Goal: Task Accomplishment & Management: Manage account settings

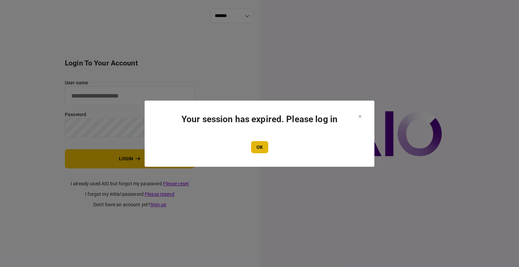
type input "****"
click at [264, 151] on button "OK" at bounding box center [259, 147] width 17 height 12
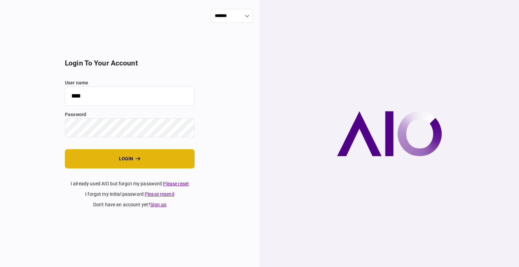
click at [114, 157] on button "login" at bounding box center [130, 158] width 130 height 19
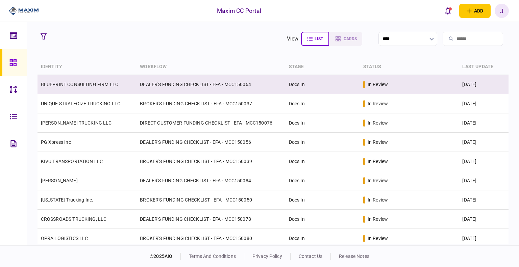
click at [69, 87] on link "BLUEPRINT CONSULTING FIRM LLC" at bounding box center [79, 84] width 77 height 5
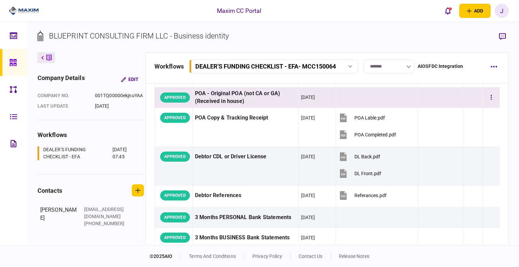
scroll to position [372, 0]
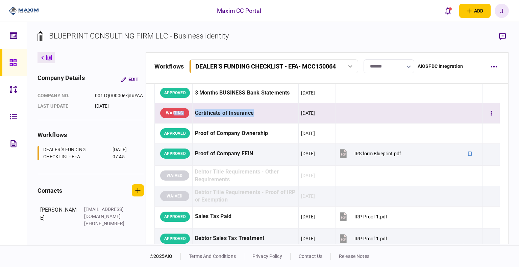
drag, startPoint x: 267, startPoint y: 113, endPoint x: 175, endPoint y: 114, distance: 92.0
click at [175, 114] on tr "WAITING Certificate of Insurance [DATE]" at bounding box center [328, 113] width 346 height 20
click at [347, 41] on section "BLUEPRINT CONSULTING FIRM LLC - Business identity" at bounding box center [274, 41] width 472 height 22
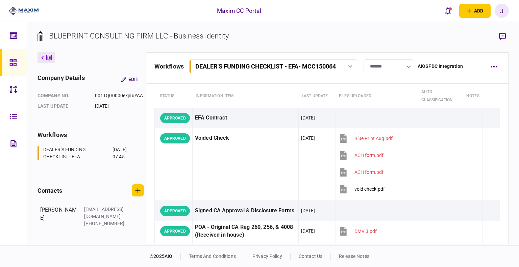
scroll to position [0, 0]
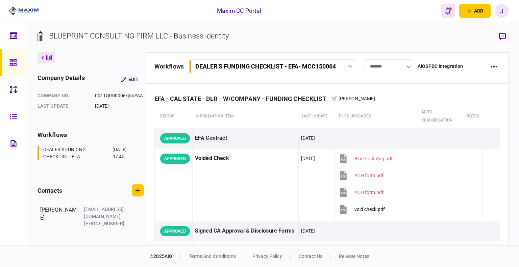
click at [448, 16] on button "open notifications list" at bounding box center [448, 11] width 14 height 14
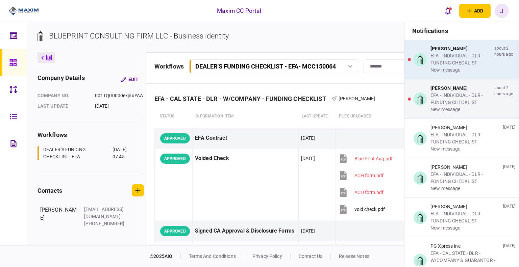
click at [457, 66] on div "EFA - INDIVIDUAL - DLR - FUNDING CHECKLIST" at bounding box center [461, 59] width 61 height 14
click at [457, 66] on main "notifications [PERSON_NAME] EFA - INDIVIDUAL - DLR - FUNDING CHECKLIST new mess…" at bounding box center [273, 134] width 492 height 224
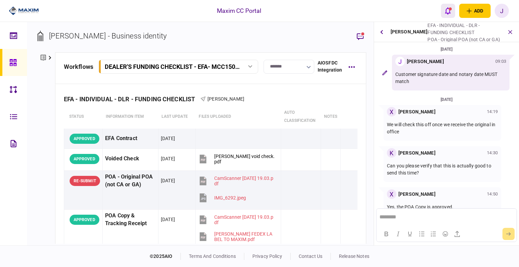
scroll to position [104, 0]
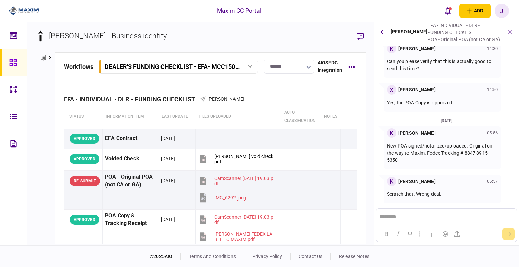
drag, startPoint x: 199, startPoint y: 36, endPoint x: 50, endPoint y: 40, distance: 149.2
click at [50, 40] on section "[PERSON_NAME] - Business identity" at bounding box center [202, 41] width 329 height 22
click at [51, 39] on div "[PERSON_NAME] - Business identity" at bounding box center [108, 35] width 118 height 11
click at [65, 34] on div "[PERSON_NAME] - Business identity" at bounding box center [108, 35] width 118 height 11
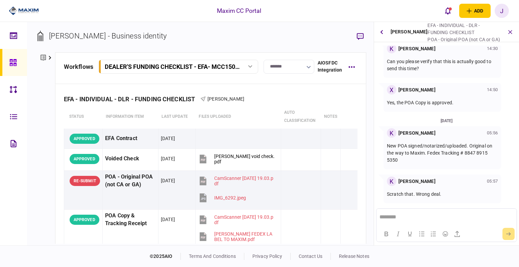
click at [93, 33] on div "[PERSON_NAME] - Business identity" at bounding box center [108, 35] width 118 height 11
click at [116, 37] on div "[PERSON_NAME] - Business identity" at bounding box center [108, 35] width 118 height 11
drag, startPoint x: 396, startPoint y: 145, endPoint x: 455, endPoint y: 151, distance: 58.9
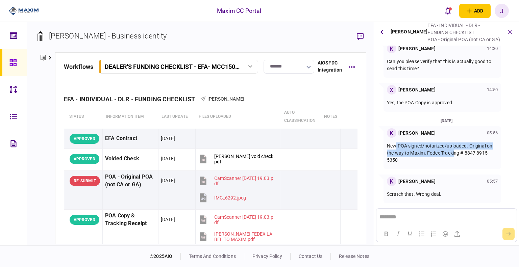
click at [455, 151] on p "New POA signed/notarized/uploaded. Original on the way to Maxim. Fedex Tracking…" at bounding box center [442, 153] width 111 height 21
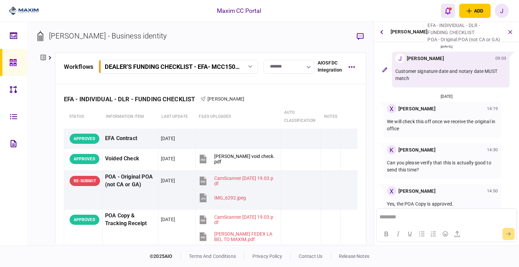
click at [448, 14] on icon "open notifications list" at bounding box center [448, 10] width 6 height 7
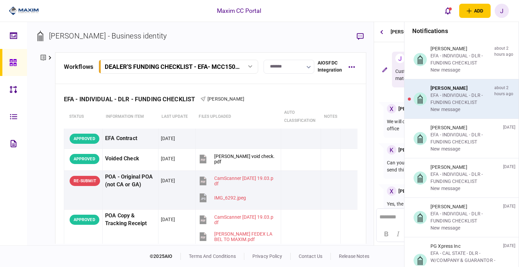
click at [455, 107] on div "new message" at bounding box center [461, 109] width 61 height 7
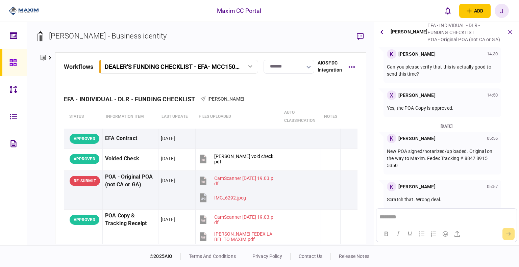
scroll to position [104, 0]
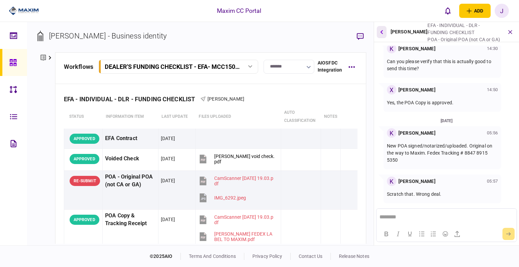
click at [379, 28] on button "button" at bounding box center [382, 32] width 10 height 12
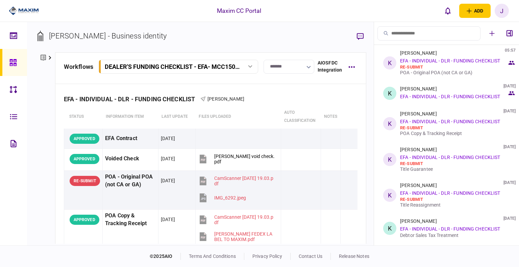
click at [20, 59] on link at bounding box center [13, 62] width 27 height 27
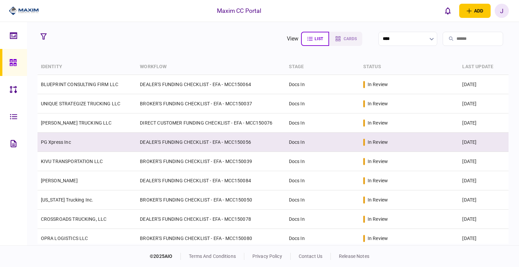
click at [57, 147] on td "PG Xpress Inc" at bounding box center [87, 142] width 99 height 19
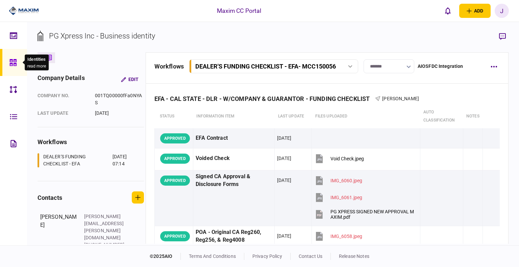
click at [12, 62] on icon at bounding box center [12, 62] width 7 height 7
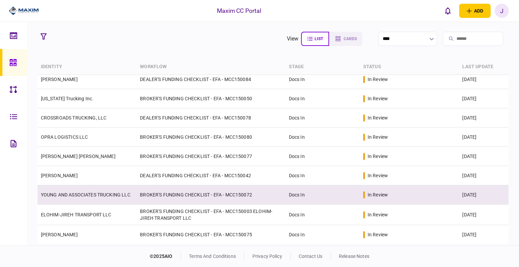
scroll to position [135, 0]
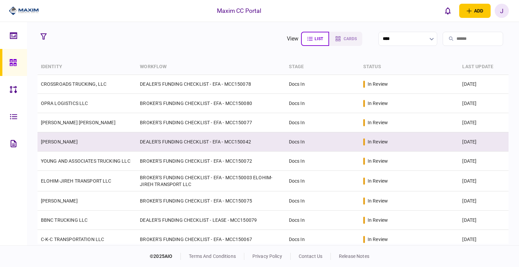
click at [72, 140] on link "[PERSON_NAME]" at bounding box center [59, 141] width 37 height 5
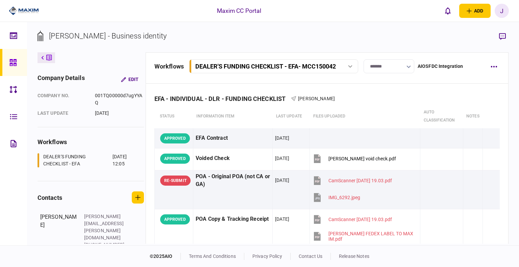
drag, startPoint x: 213, startPoint y: 40, endPoint x: 178, endPoint y: 29, distance: 37.3
click at [164, 29] on div "[PERSON_NAME] - Business identity company details Edit company no. 001TQ00000d7…" at bounding box center [273, 134] width 492 height 224
click at [226, 38] on section "[PERSON_NAME] - Business identity" at bounding box center [274, 41] width 472 height 22
click at [167, 31] on div "[PERSON_NAME] - Business identity" at bounding box center [108, 35] width 118 height 11
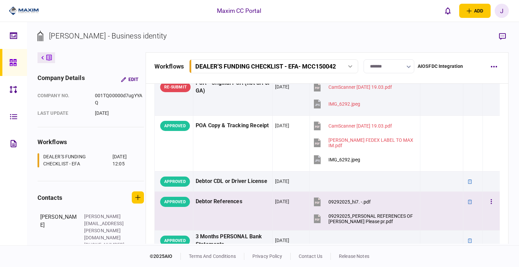
scroll to position [101, 0]
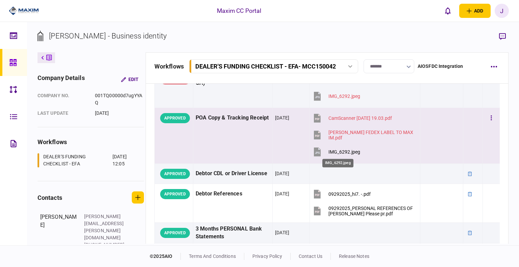
click at [352, 149] on div "IMG_6292.jpeg" at bounding box center [345, 151] width 32 height 5
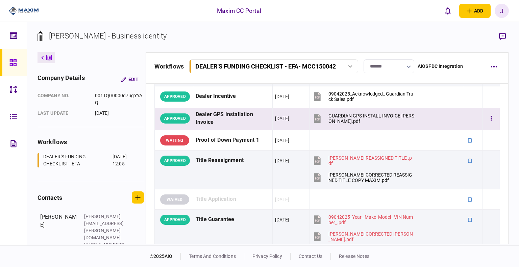
scroll to position [450, 0]
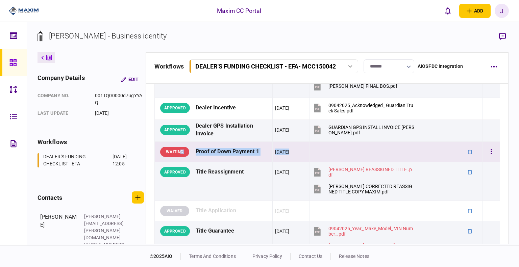
drag, startPoint x: 317, startPoint y: 158, endPoint x: 180, endPoint y: 158, distance: 137.6
click at [180, 158] on tr "WAITING Proof of Down Payment 1 [DATE]" at bounding box center [328, 152] width 346 height 20
click at [254, 153] on div "Proof of Down Payment 1" at bounding box center [233, 151] width 74 height 15
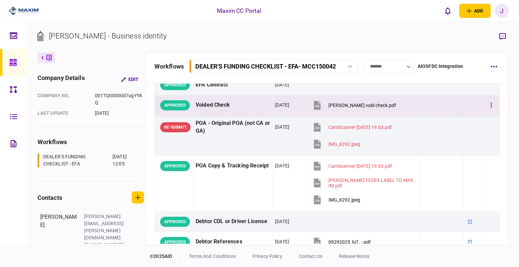
scroll to position [0, 0]
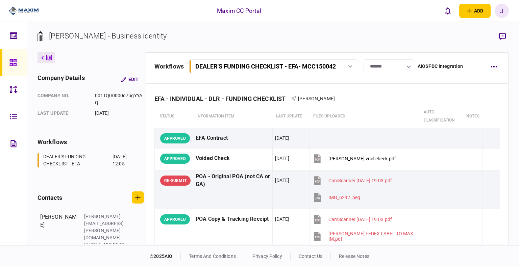
drag, startPoint x: 207, startPoint y: 36, endPoint x: 48, endPoint y: 32, distance: 158.6
click at [48, 32] on section "[PERSON_NAME] - Business identity" at bounding box center [274, 41] width 472 height 22
click at [79, 32] on div "[PERSON_NAME] - Business identity" at bounding box center [108, 35] width 118 height 11
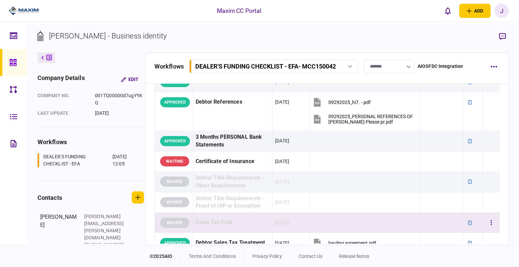
scroll to position [270, 0]
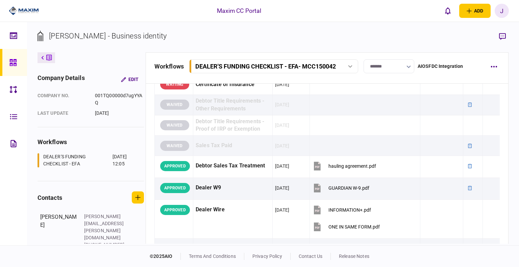
drag, startPoint x: 212, startPoint y: 39, endPoint x: 48, endPoint y: 38, distance: 163.7
click at [48, 38] on section "[PERSON_NAME] - Business identity" at bounding box center [274, 41] width 472 height 22
click at [48, 38] on div "[PERSON_NAME] - Business identity" at bounding box center [102, 35] width 129 height 11
click at [56, 38] on div "[PERSON_NAME] - Business identity" at bounding box center [108, 35] width 118 height 11
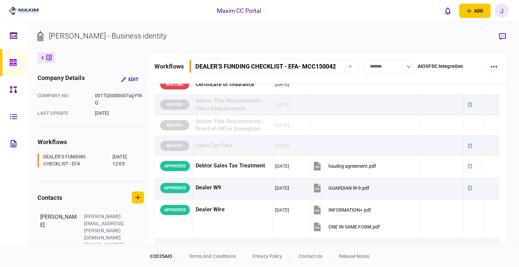
click at [105, 38] on div "[PERSON_NAME] - Business identity" at bounding box center [108, 35] width 118 height 11
click at [121, 38] on div "[PERSON_NAME] - Business identity" at bounding box center [108, 35] width 118 height 11
click at [155, 38] on div "[PERSON_NAME] - Business identity" at bounding box center [108, 35] width 118 height 11
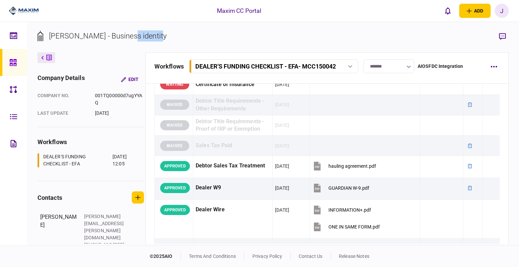
click at [155, 38] on div "[PERSON_NAME] - Business identity" at bounding box center [108, 35] width 118 height 11
click at [167, 35] on div "[PERSON_NAME] - Business identity" at bounding box center [108, 35] width 118 height 11
click at [202, 36] on section "[PERSON_NAME] - Business identity" at bounding box center [274, 41] width 472 height 22
drag, startPoint x: 199, startPoint y: 36, endPoint x: 57, endPoint y: 38, distance: 141.7
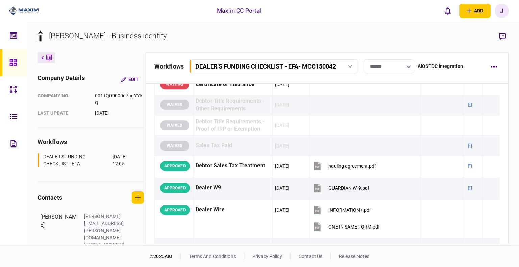
click at [51, 39] on section "[PERSON_NAME] - Business identity" at bounding box center [274, 41] width 472 height 22
click at [57, 38] on div "[PERSON_NAME] - Business identity" at bounding box center [108, 35] width 118 height 11
click at [102, 34] on div "[PERSON_NAME] - Business identity" at bounding box center [108, 35] width 118 height 11
click at [99, 35] on div "[PERSON_NAME] - Business identity" at bounding box center [108, 35] width 118 height 11
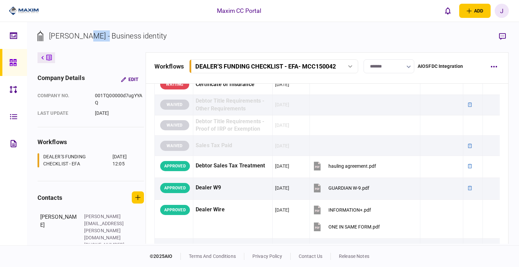
drag, startPoint x: 99, startPoint y: 35, endPoint x: 126, endPoint y: 36, distance: 27.1
click at [99, 35] on div "[PERSON_NAME] - Business identity" at bounding box center [108, 35] width 118 height 11
click at [126, 36] on div "[PERSON_NAME] - Business identity" at bounding box center [108, 35] width 118 height 11
click at [153, 36] on div "[PERSON_NAME] - Business identity" at bounding box center [108, 35] width 118 height 11
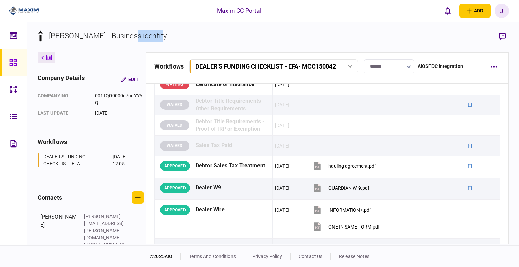
click at [153, 36] on div "[PERSON_NAME] - Business identity" at bounding box center [108, 35] width 118 height 11
click at [167, 35] on div "[PERSON_NAME] - Business identity" at bounding box center [108, 35] width 118 height 11
click at [178, 29] on div "[PERSON_NAME] - Business identity company details Edit company no. 001TQ00000d7…" at bounding box center [273, 134] width 492 height 224
click at [167, 33] on div "[PERSON_NAME] - Business identity" at bounding box center [108, 35] width 118 height 11
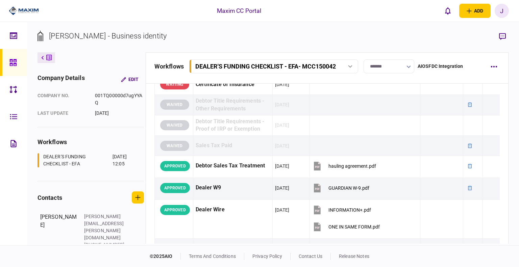
click at [167, 33] on div "[PERSON_NAME] - Business identity" at bounding box center [108, 35] width 118 height 11
click at [139, 37] on div "[PERSON_NAME] - Business identity" at bounding box center [108, 35] width 118 height 11
click at [123, 32] on div "[PERSON_NAME] - Business identity" at bounding box center [108, 35] width 118 height 11
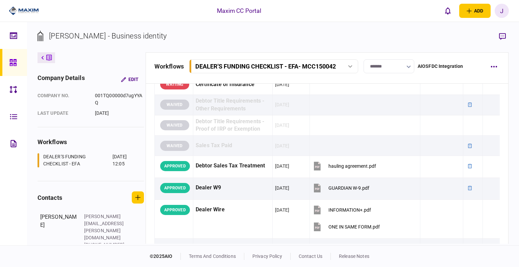
click at [100, 39] on div "[PERSON_NAME] - Business identity" at bounding box center [108, 35] width 118 height 11
click at [76, 38] on div "[PERSON_NAME] - Business identity" at bounding box center [108, 35] width 118 height 11
click at [96, 36] on div "[PERSON_NAME] - Business identity" at bounding box center [108, 35] width 118 height 11
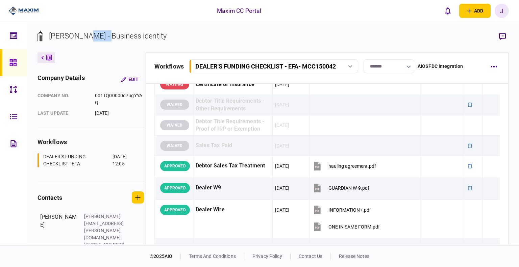
click at [96, 36] on div "[PERSON_NAME] - Business identity" at bounding box center [108, 35] width 118 height 11
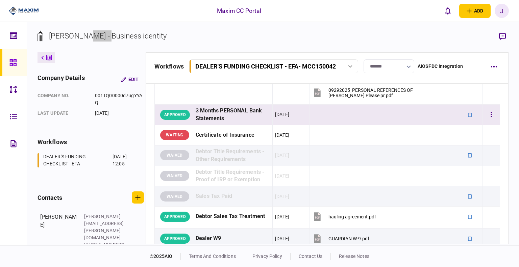
scroll to position [203, 0]
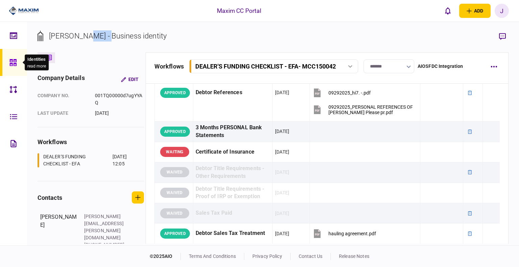
click at [12, 65] on icon at bounding box center [12, 62] width 7 height 7
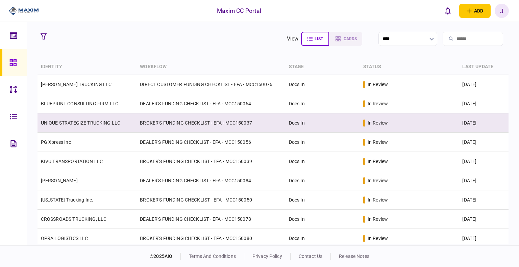
click at [92, 127] on td "UNIQUE STRATEGIZE TRUCKING LLC" at bounding box center [87, 123] width 99 height 19
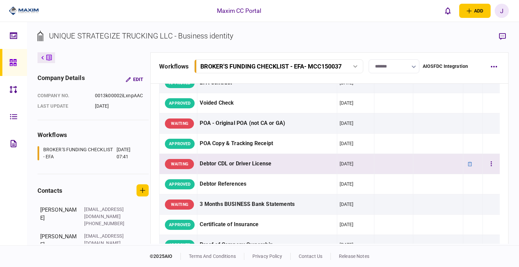
scroll to position [68, 0]
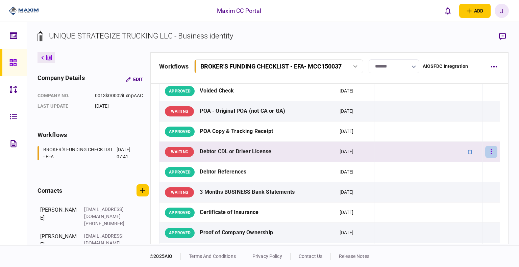
click at [486, 148] on button "button" at bounding box center [492, 152] width 12 height 12
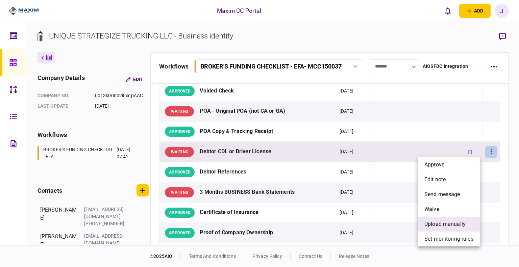
click at [453, 226] on span "upload manually" at bounding box center [445, 224] width 41 height 8
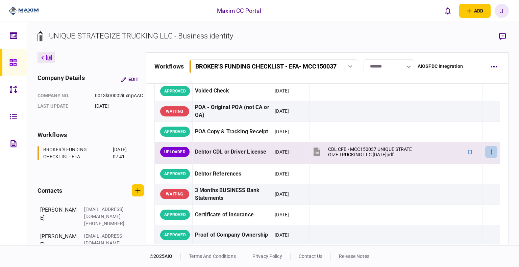
click at [488, 153] on button "button" at bounding box center [492, 152] width 12 height 12
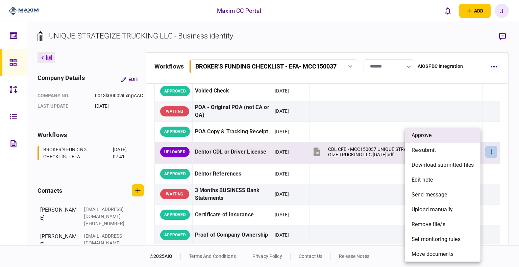
click at [430, 141] on li "approve" at bounding box center [443, 135] width 76 height 15
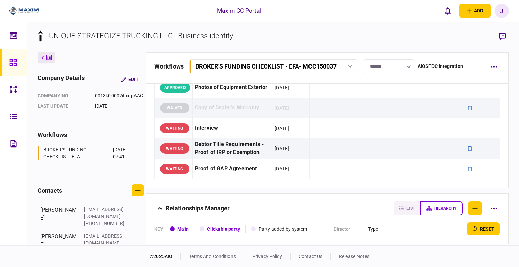
scroll to position [609, 0]
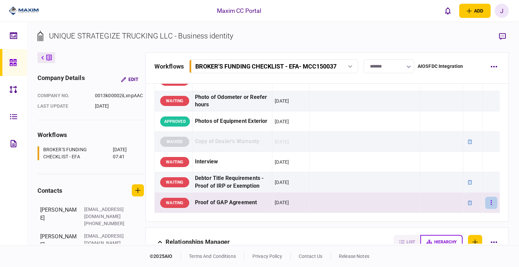
click at [491, 204] on button "button" at bounding box center [492, 203] width 12 height 12
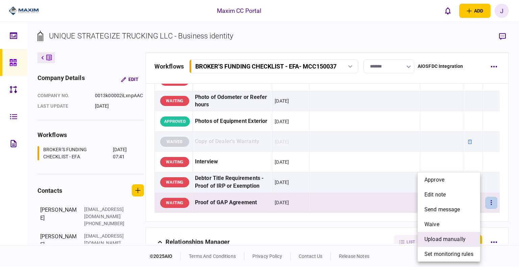
click at [442, 242] on span "upload manually" at bounding box center [445, 240] width 41 height 8
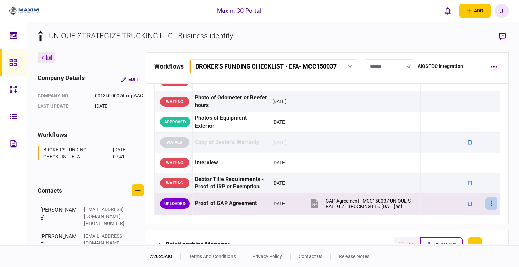
click at [491, 203] on icon "button" at bounding box center [491, 203] width 1 height 6
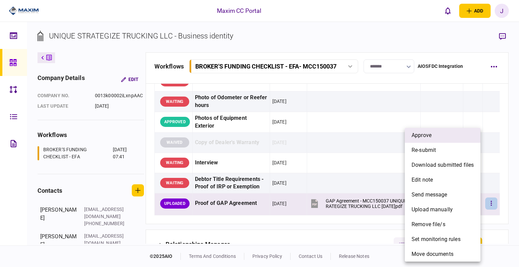
click at [443, 141] on li "approve" at bounding box center [443, 135] width 76 height 15
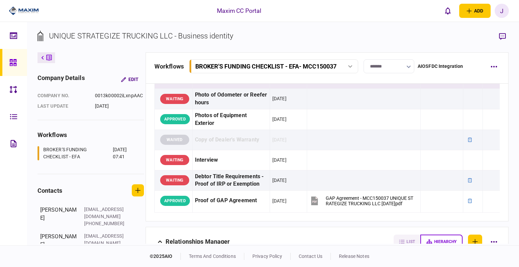
scroll to position [542, 0]
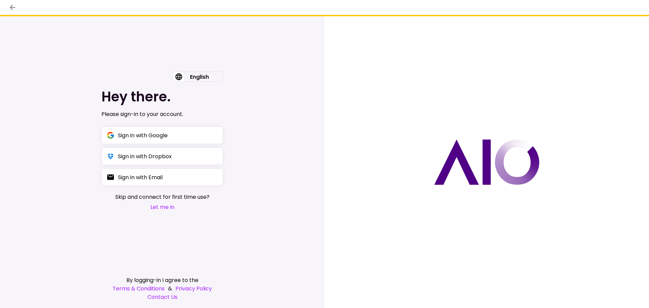
click at [164, 208] on button "Let me in" at bounding box center [162, 207] width 94 height 8
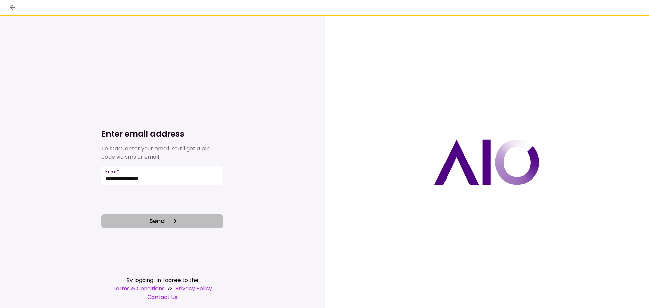
type input "**********"
click at [159, 222] on span "Send" at bounding box center [156, 220] width 15 height 9
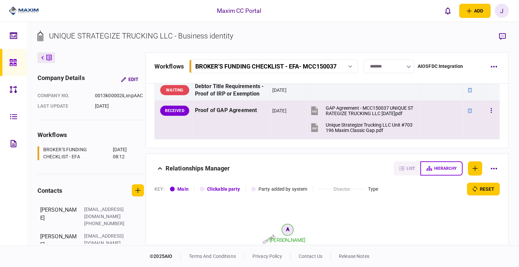
scroll to position [660, 0]
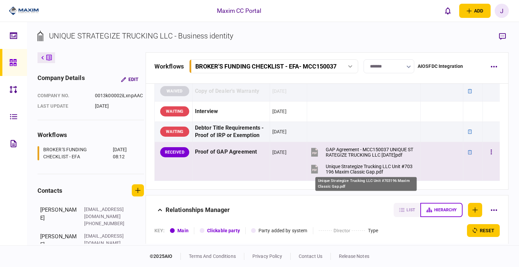
click at [344, 169] on div "Unique Strategize Trucking LLC Unit #703196 Maxim Classic Gap.pdf" at bounding box center [370, 169] width 89 height 11
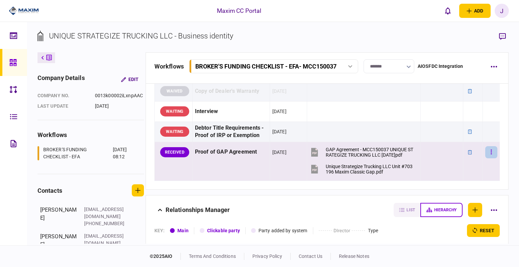
click at [489, 152] on button "button" at bounding box center [492, 152] width 12 height 12
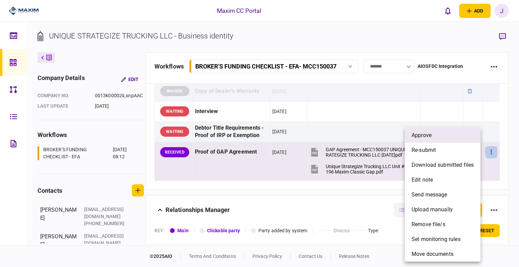
click at [432, 139] on span "approve" at bounding box center [422, 136] width 20 height 8
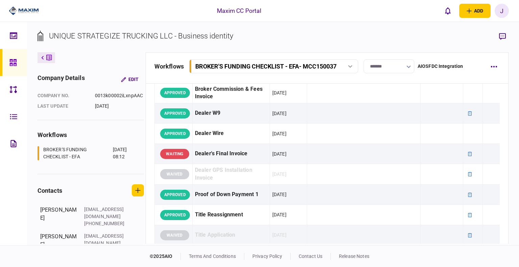
scroll to position [457, 0]
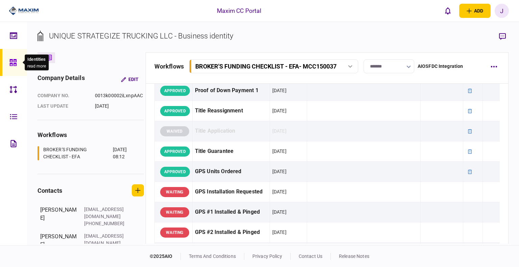
click at [12, 63] on icon at bounding box center [12, 63] width 7 height 8
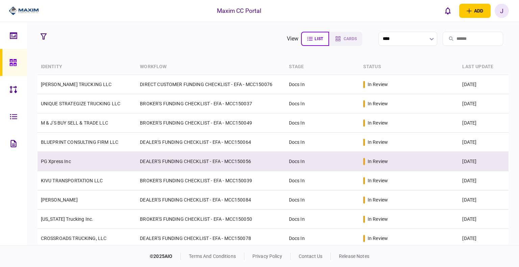
scroll to position [34, 0]
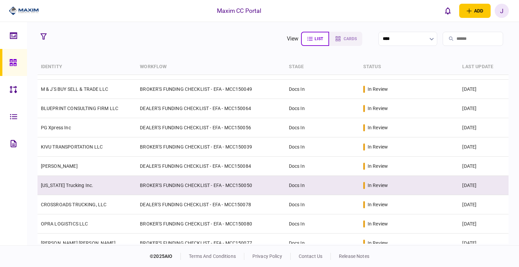
click at [75, 186] on link "[US_STATE] Trucking Inc." at bounding box center [67, 185] width 53 height 5
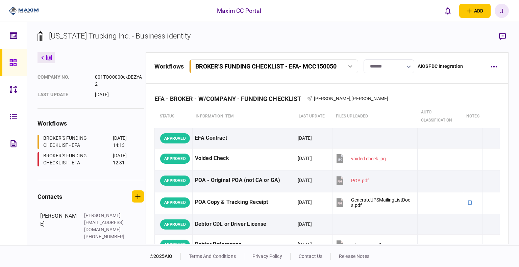
scroll to position [27, 0]
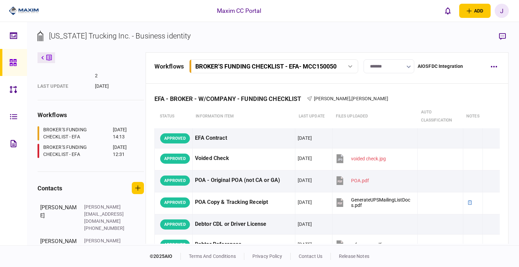
click at [16, 60] on icon at bounding box center [12, 62] width 7 height 7
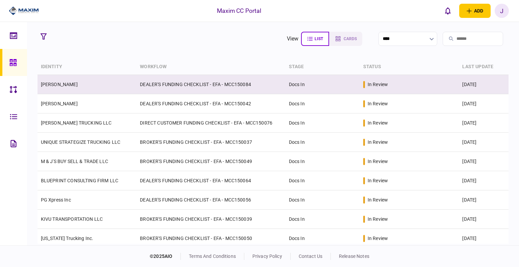
click at [65, 84] on link "[PERSON_NAME]" at bounding box center [59, 84] width 37 height 5
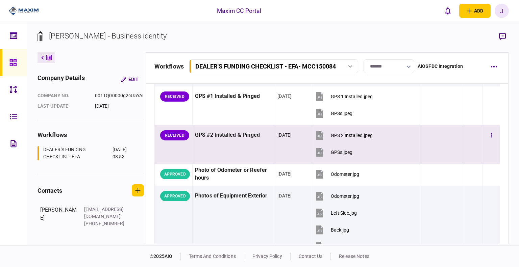
scroll to position [609, 0]
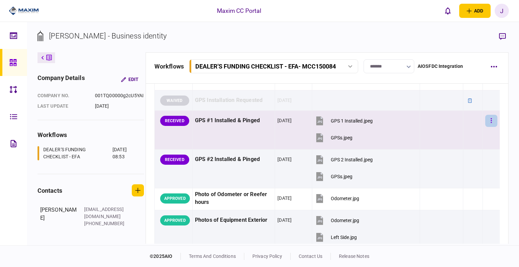
click at [490, 120] on button "button" at bounding box center [492, 121] width 12 height 12
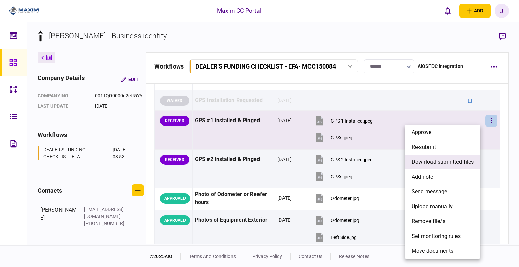
click at [451, 163] on span "download submitted files" at bounding box center [443, 162] width 62 height 8
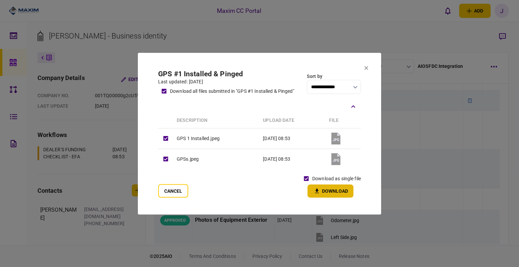
click at [325, 193] on button "Download" at bounding box center [331, 191] width 46 height 13
drag, startPoint x: 288, startPoint y: 70, endPoint x: 320, endPoint y: 71, distance: 31.8
click at [294, 71] on h2 "GPS #1 Installed & Pinged" at bounding box center [226, 74] width 136 height 8
click at [365, 68] on icon at bounding box center [366, 68] width 4 height 4
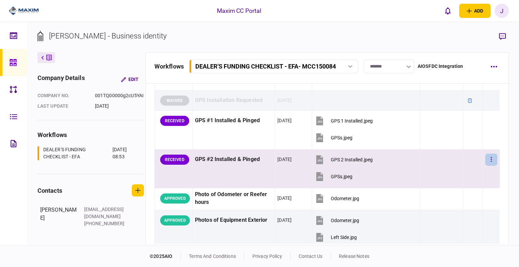
click at [491, 155] on button "button" at bounding box center [492, 160] width 12 height 12
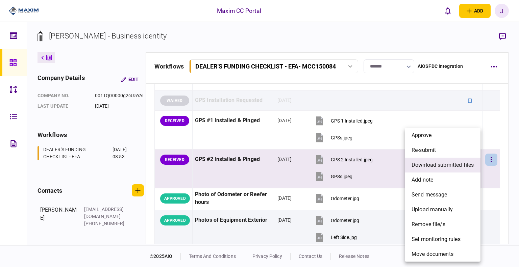
click at [438, 167] on span "download submitted files" at bounding box center [443, 165] width 62 height 8
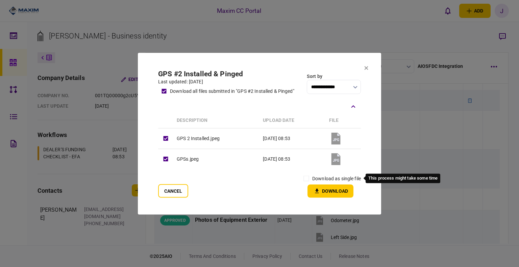
click at [313, 177] on label "download as single file" at bounding box center [336, 178] width 49 height 7
click at [322, 188] on button "Download" at bounding box center [331, 191] width 46 height 13
click at [368, 64] on section "**********" at bounding box center [259, 134] width 243 height 162
click at [363, 71] on section "**********" at bounding box center [259, 134] width 243 height 162
click at [365, 68] on icon at bounding box center [366, 68] width 4 height 4
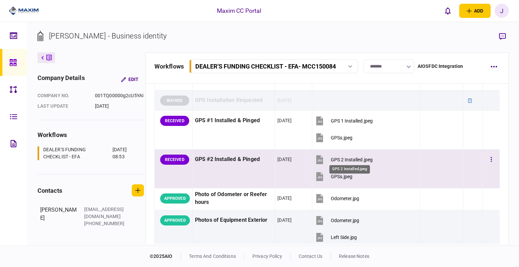
click at [340, 159] on div "GPS 2 Installed.jpeg" at bounding box center [352, 159] width 42 height 5
click at [331, 174] on div "GPSs.jpeg" at bounding box center [342, 176] width 22 height 5
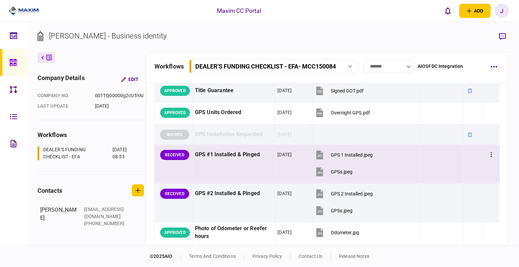
scroll to position [575, 0]
click at [489, 149] on button "button" at bounding box center [492, 155] width 12 height 12
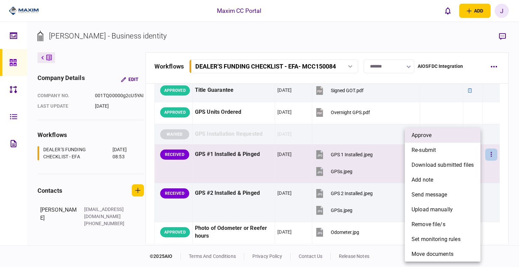
click at [434, 135] on li "approve" at bounding box center [443, 135] width 76 height 15
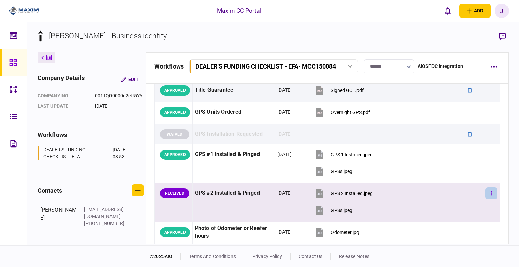
click at [491, 194] on button "button" at bounding box center [492, 194] width 12 height 12
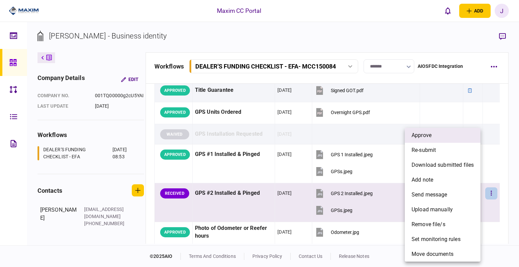
click at [433, 139] on li "approve" at bounding box center [443, 135] width 76 height 15
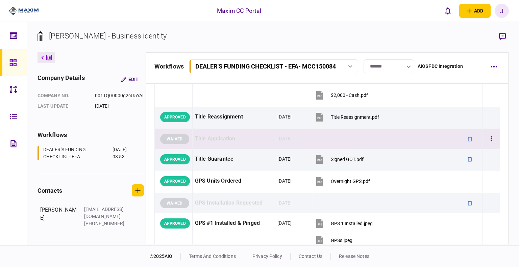
scroll to position [507, 0]
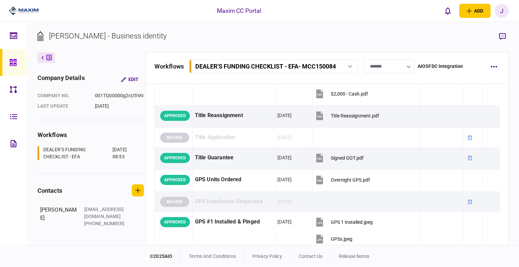
click at [83, 255] on footer "© 2025 AIO terms and conditions privacy policy contact us release notes" at bounding box center [259, 257] width 519 height 22
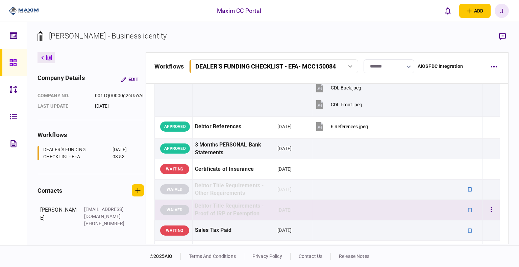
scroll to position [237, 0]
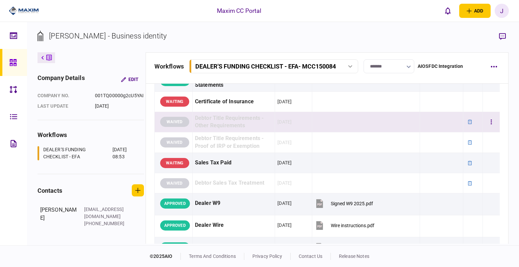
drag, startPoint x: 308, startPoint y: 144, endPoint x: 160, endPoint y: 126, distance: 148.4
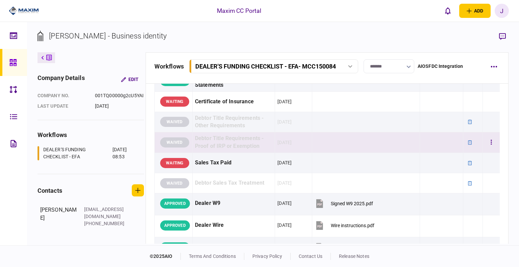
click at [270, 138] on div "Debtor Title Requirements - Proof of IRP or Exemption" at bounding box center [234, 143] width 78 height 16
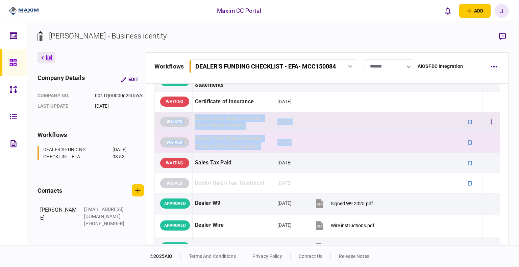
drag, startPoint x: 320, startPoint y: 143, endPoint x: 170, endPoint y: 119, distance: 151.7
click at [247, 129] on td "Debtor Title Requirements - Other Requirements" at bounding box center [233, 122] width 83 height 21
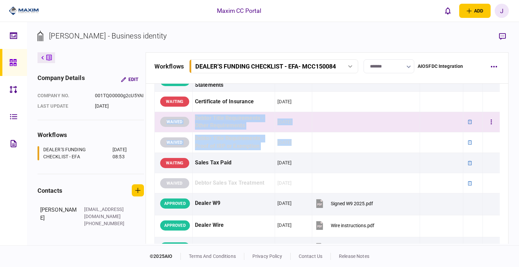
drag, startPoint x: 316, startPoint y: 145, endPoint x: 160, endPoint y: 125, distance: 158.2
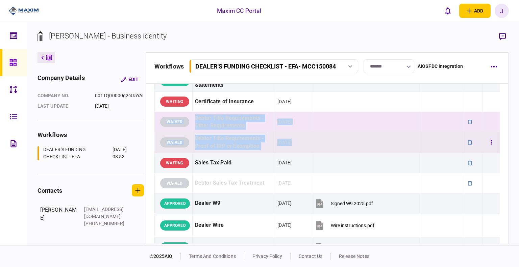
click at [239, 133] on td "Debtor Title Requirements - Proof of IRP or Exemption" at bounding box center [233, 143] width 83 height 21
drag, startPoint x: 319, startPoint y: 146, endPoint x: 159, endPoint y: 120, distance: 162.7
click at [241, 125] on div "Debtor Title Requirements - Other Requirements" at bounding box center [234, 123] width 78 height 16
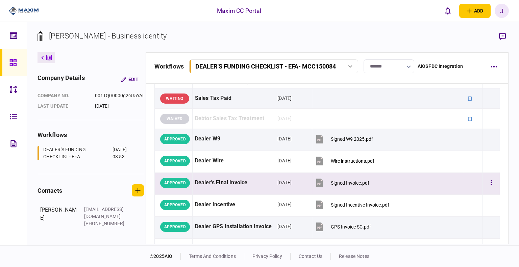
scroll to position [338, 0]
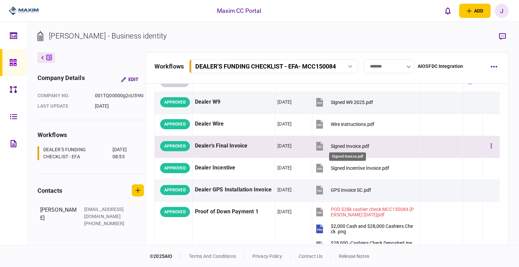
click at [353, 145] on div "Signed Invoice.pdf" at bounding box center [350, 146] width 39 height 5
click at [488, 146] on button "button" at bounding box center [492, 146] width 12 height 12
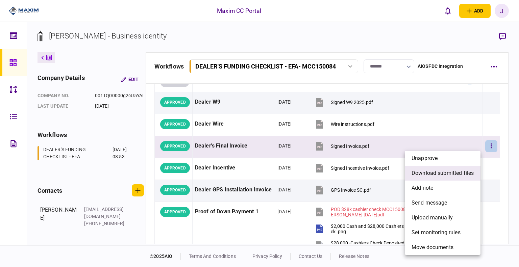
click at [443, 172] on span "download submitted files" at bounding box center [443, 173] width 62 height 8
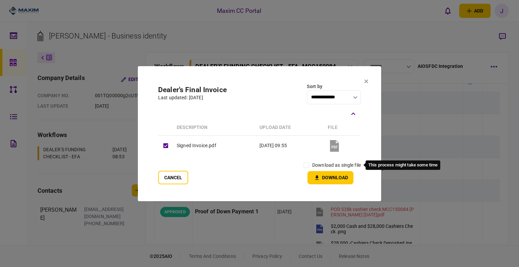
click at [320, 161] on div "download as single file" at bounding box center [331, 166] width 61 height 12
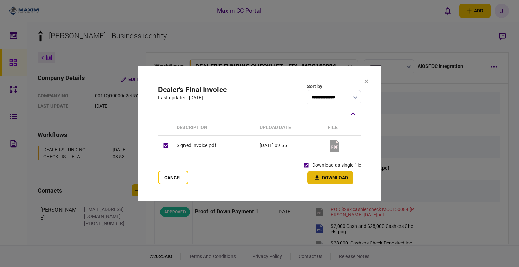
click at [329, 173] on button "Download" at bounding box center [331, 177] width 46 height 13
click at [294, 77] on section "**********" at bounding box center [259, 133] width 243 height 135
click at [365, 82] on icon at bounding box center [367, 81] width 4 height 4
